Goal: Information Seeking & Learning: Find specific fact

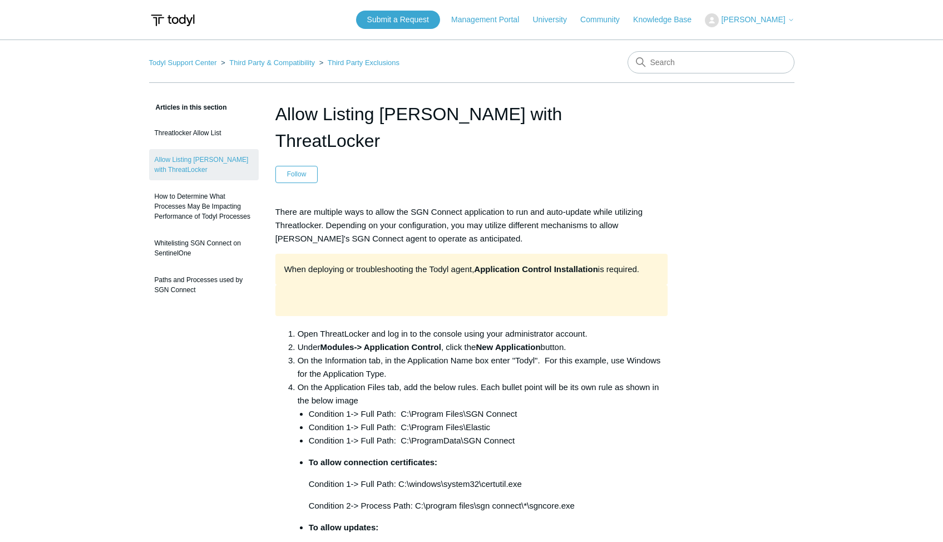
click at [390, 146] on header "Allow Listing [PERSON_NAME] with ThreatLocker Follow Not yet followed by anyone" at bounding box center [472, 142] width 393 height 82
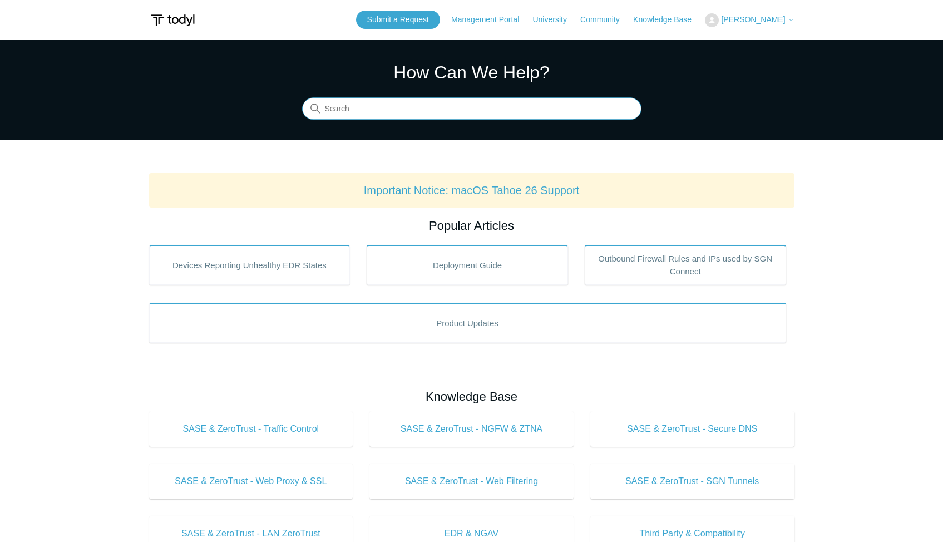
click at [397, 115] on input "Search" at bounding box center [472, 109] width 340 height 22
type input "lzt"
